Goal: Information Seeking & Learning: Check status

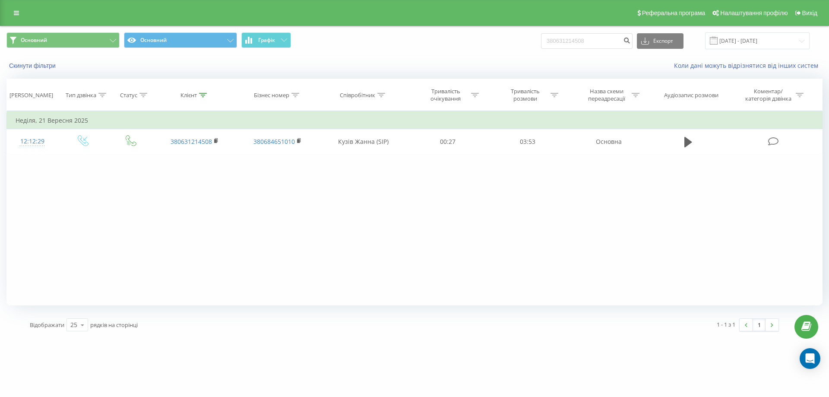
click at [16, 19] on div "Реферальна програма Налаштування профілю Вихід" at bounding box center [414, 13] width 829 height 26
click at [18, 15] on icon at bounding box center [16, 13] width 5 height 6
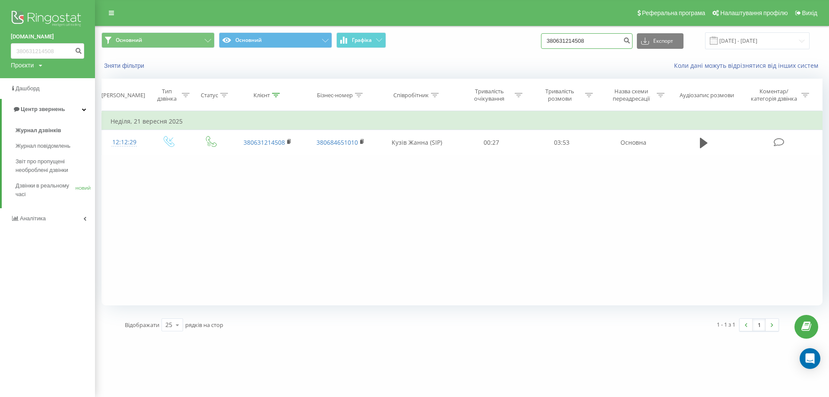
click at [613, 47] on input "380631214508" at bounding box center [587, 41] width 92 height 16
drag, startPoint x: 449, startPoint y: 40, endPoint x: 368, endPoint y: 38, distance: 80.8
click at [362, 38] on div "Основний Основний Графіка 380631214508 Експорт .csv .xls .xlsx [DATE] - [DATE]" at bounding box center [462, 40] width 721 height 17
paste input "79502575"
type input "380679502575"
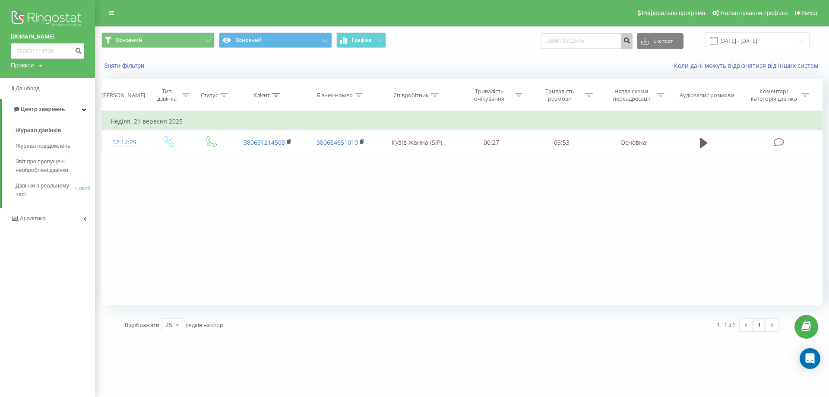
click at [633, 44] on button "submit" at bounding box center [627, 41] width 12 height 16
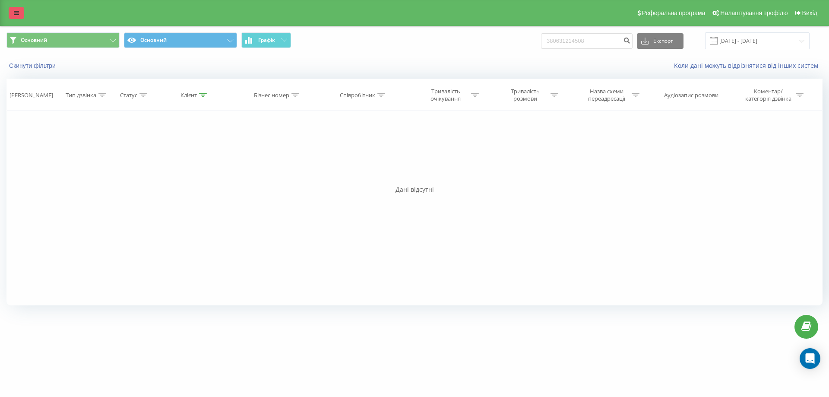
click at [17, 13] on icon at bounding box center [16, 13] width 5 height 6
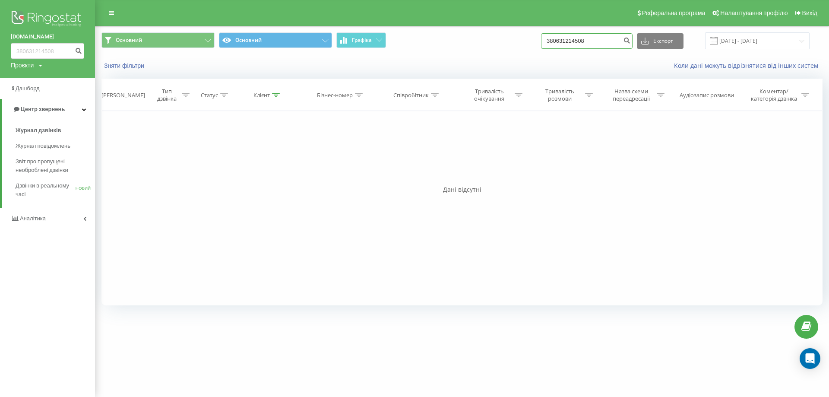
click at [616, 40] on input "380631214508" at bounding box center [587, 41] width 92 height 16
drag, startPoint x: 616, startPoint y: 40, endPoint x: 395, endPoint y: 34, distance: 221.2
click at [395, 34] on div "Основний Основний Графіка 380631214508 Експорт .csv .xls .xlsx [DATE] - [DATE]" at bounding box center [462, 40] width 721 height 17
paste input "[PHONE_NUMBER]"
click at [560, 41] on input "+380679502575" at bounding box center [587, 41] width 92 height 16
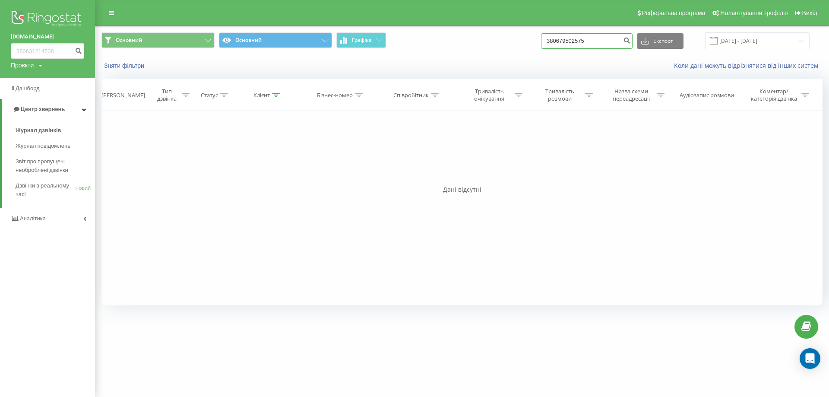
type input "380679502575"
click at [631, 42] on icon "submit" at bounding box center [626, 39] width 7 height 5
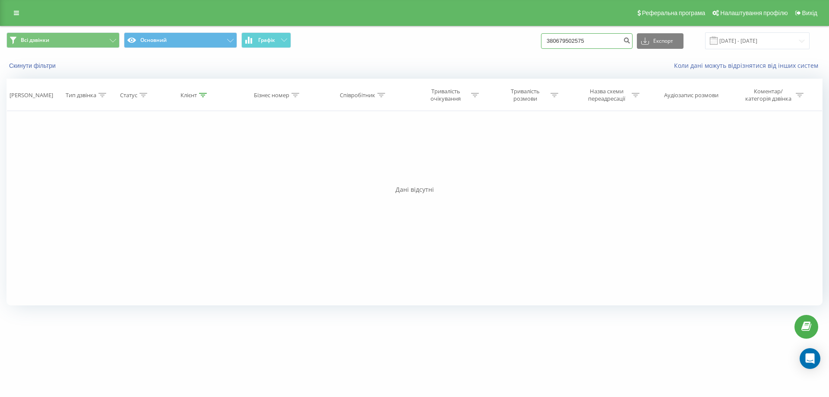
drag, startPoint x: 598, startPoint y: 35, endPoint x: 514, endPoint y: 40, distance: 83.9
click at [514, 40] on div "Всі дзвінки Основний Графік 380679502575 Експорт .csv .xls .xlsx 23.06.2025 - 2…" at bounding box center [414, 40] width 816 height 17
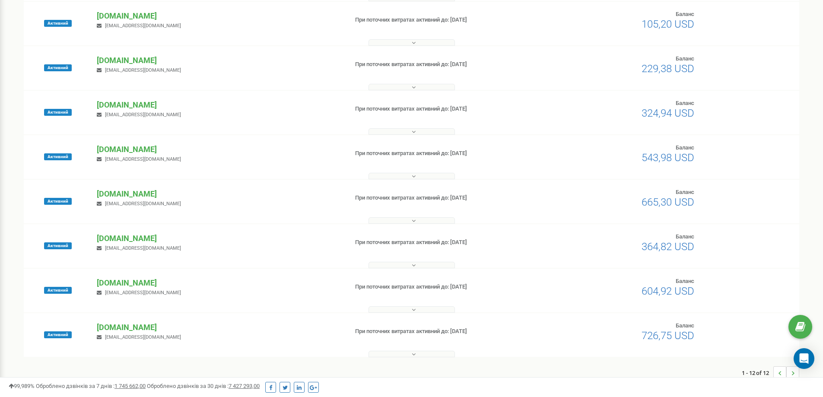
scroll to position [280, 0]
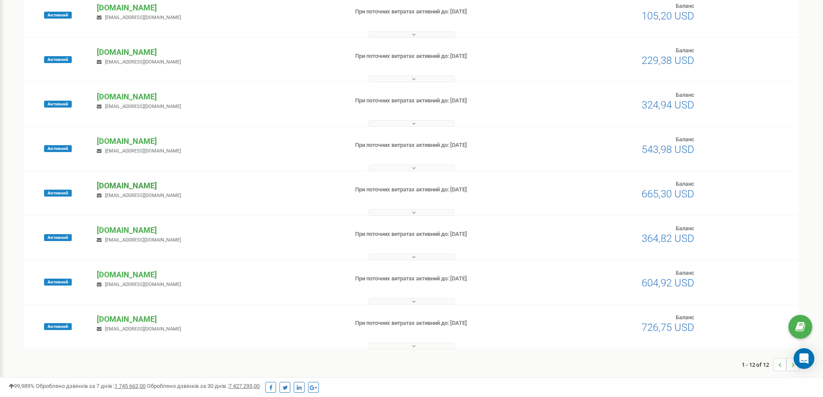
click at [121, 188] on p "[DOMAIN_NAME]" at bounding box center [219, 185] width 244 height 11
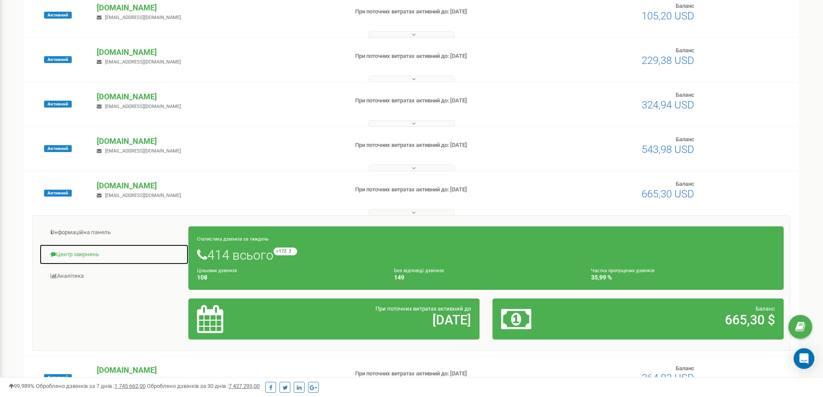
drag, startPoint x: 93, startPoint y: 251, endPoint x: 165, endPoint y: 243, distance: 72.1
click at [93, 251] on link "Центр звернень" at bounding box center [113, 254] width 149 height 21
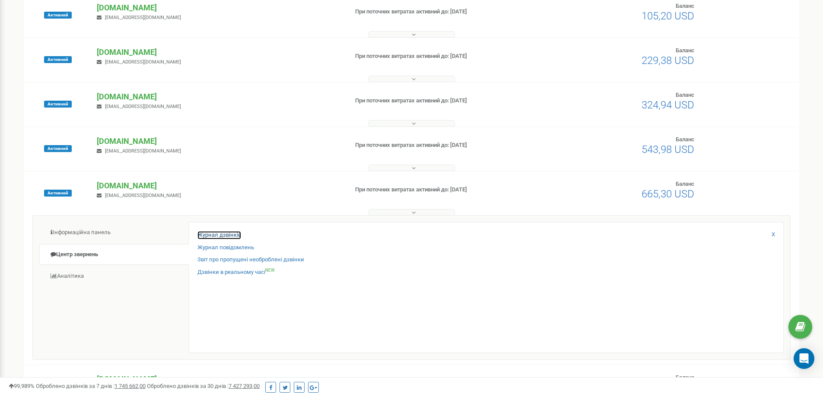
click at [205, 234] on link "Журнал дзвінків" at bounding box center [219, 235] width 44 height 8
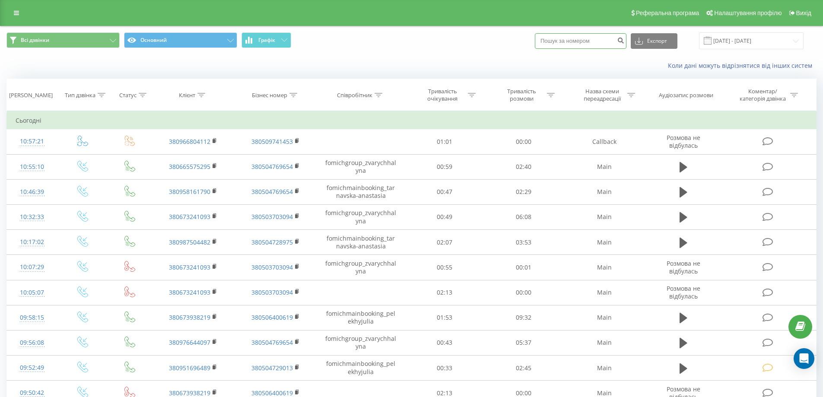
click at [586, 46] on input at bounding box center [581, 41] width 92 height 16
paste input "380679502575"
type input "380679502575"
click at [625, 40] on button "submit" at bounding box center [621, 41] width 12 height 16
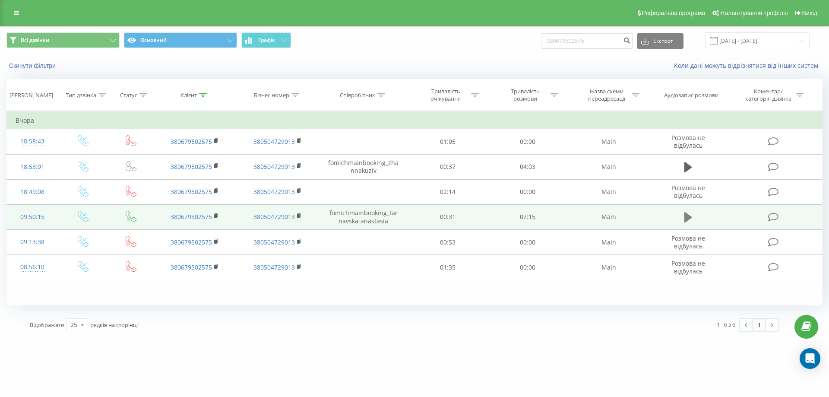
click at [691, 217] on icon at bounding box center [689, 217] width 8 height 10
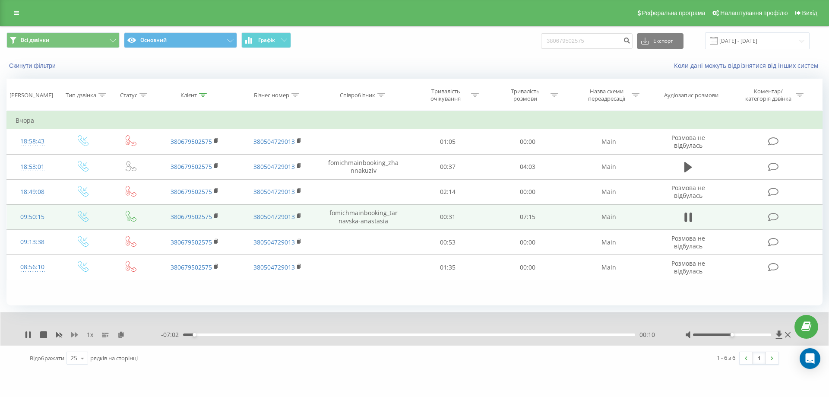
click at [73, 332] on icon at bounding box center [74, 334] width 7 height 7
click at [23, 332] on div "2 x - 06:24 00:48 00:48" at bounding box center [414, 328] width 828 height 33
click at [26, 333] on icon at bounding box center [26, 334] width 2 height 7
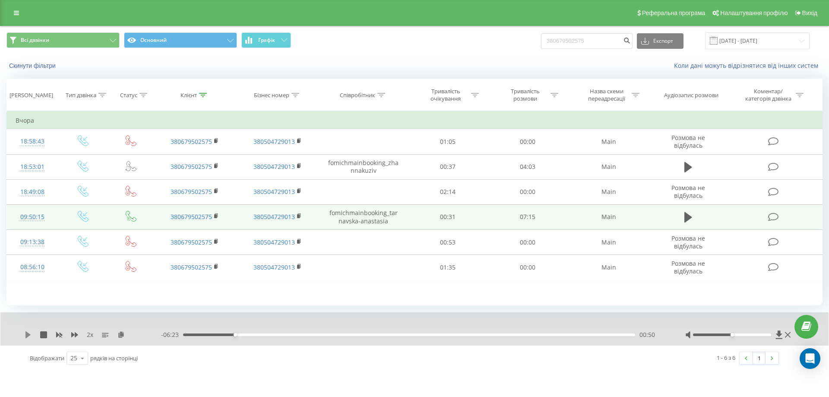
click at [26, 338] on icon at bounding box center [27, 334] width 5 height 7
click at [28, 335] on icon at bounding box center [28, 334] width 7 height 7
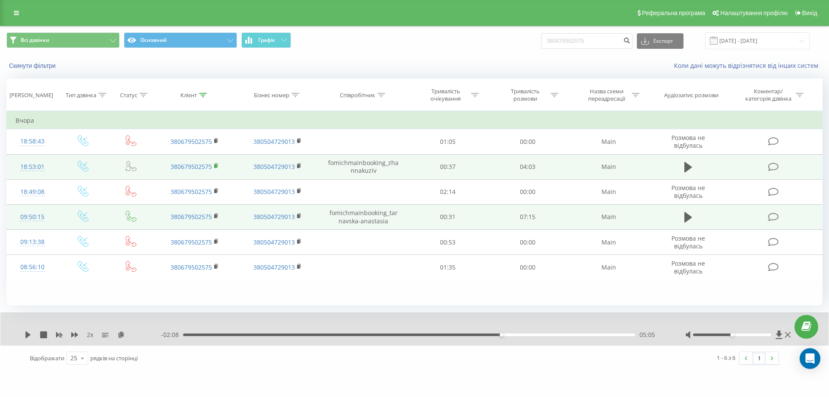
click at [216, 166] on rect at bounding box center [215, 166] width 3 height 4
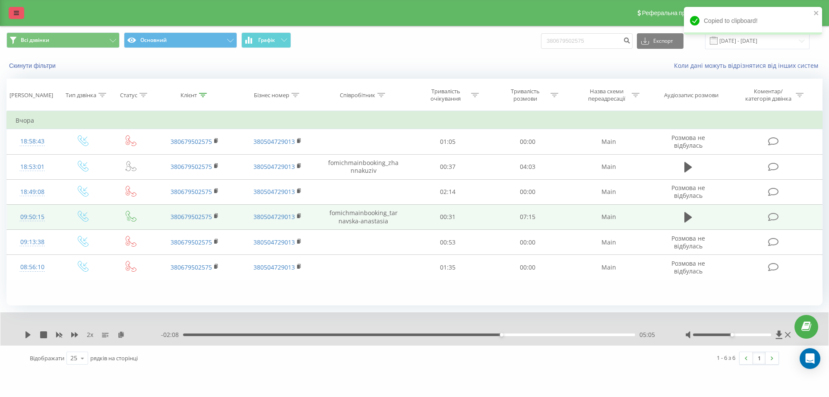
click at [15, 9] on link at bounding box center [17, 13] width 16 height 12
